Goal: Task Accomplishment & Management: Use online tool/utility

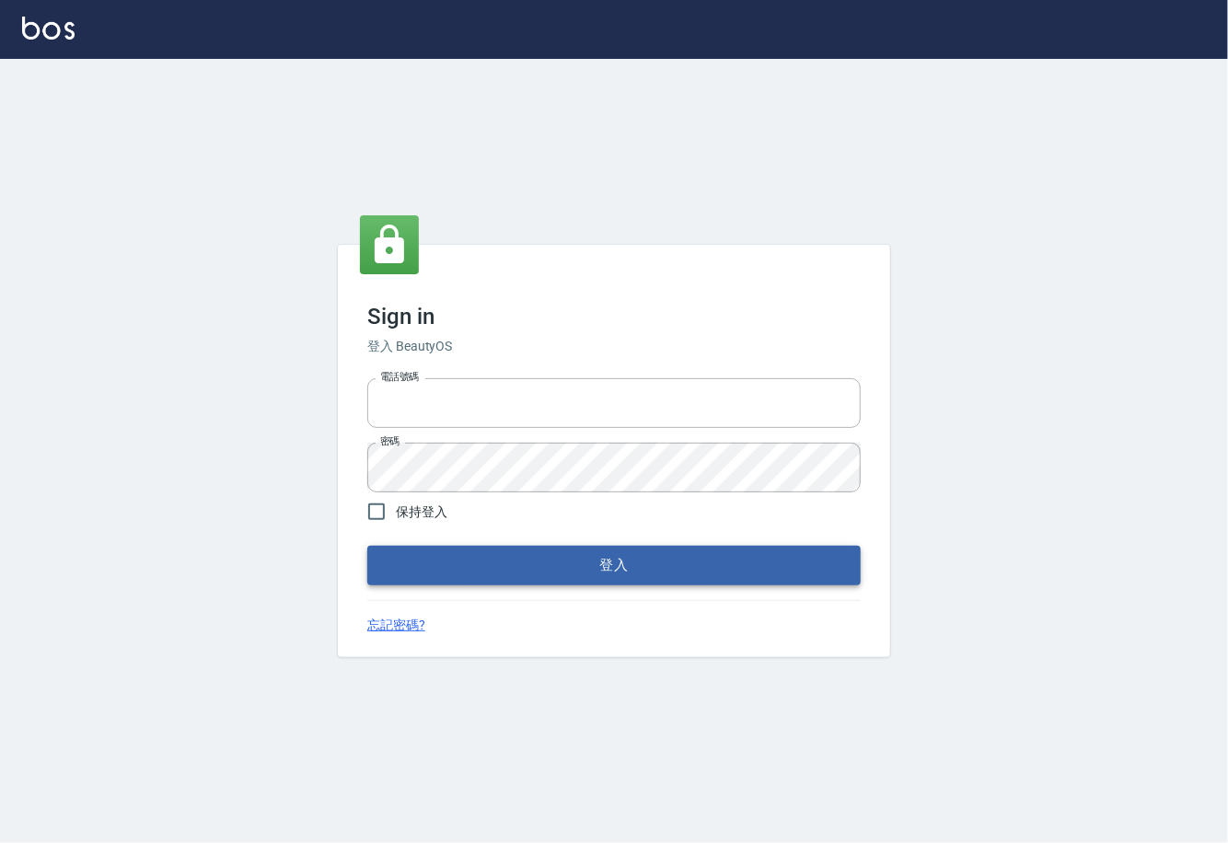
type input "0225929166"
click at [673, 574] on button "登入" at bounding box center [613, 565] width 493 height 39
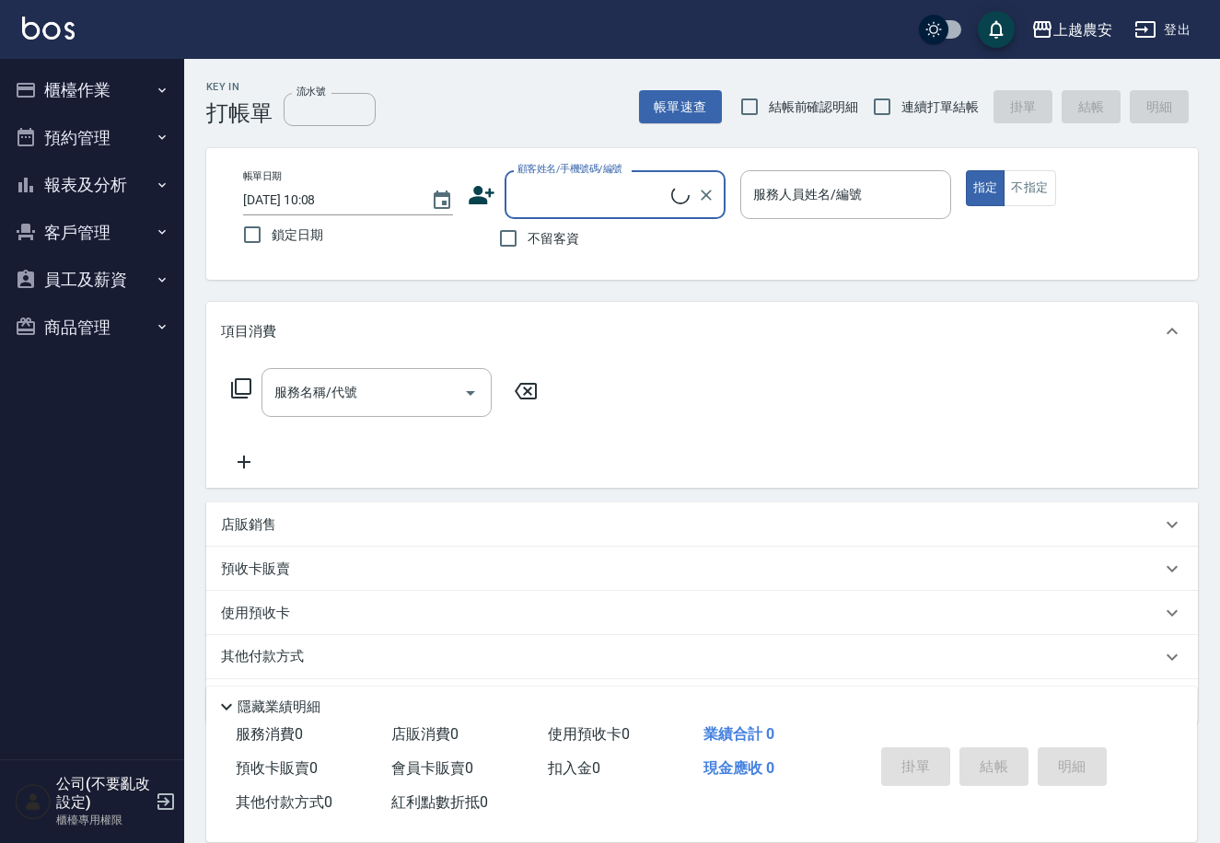
click at [159, 80] on button "櫃檯作業" at bounding box center [91, 90] width 169 height 48
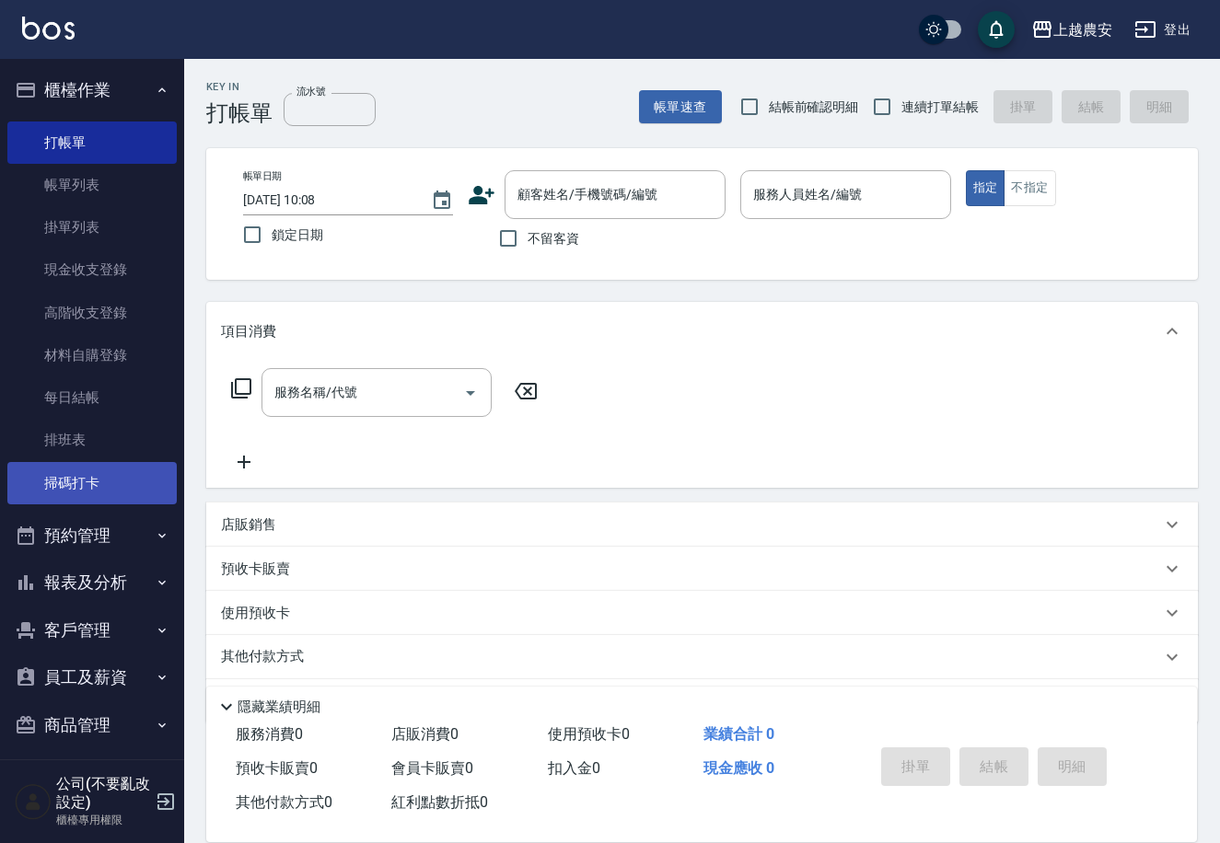
click at [110, 480] on link "掃碼打卡" at bounding box center [91, 483] width 169 height 42
